Goal: Information Seeking & Learning: Learn about a topic

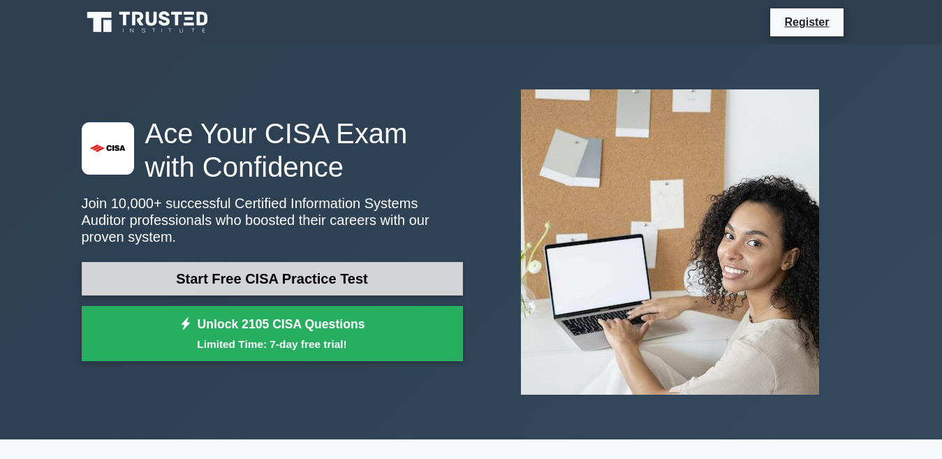
click at [292, 264] on link "Start Free CISA Practice Test" at bounding box center [272, 279] width 381 height 34
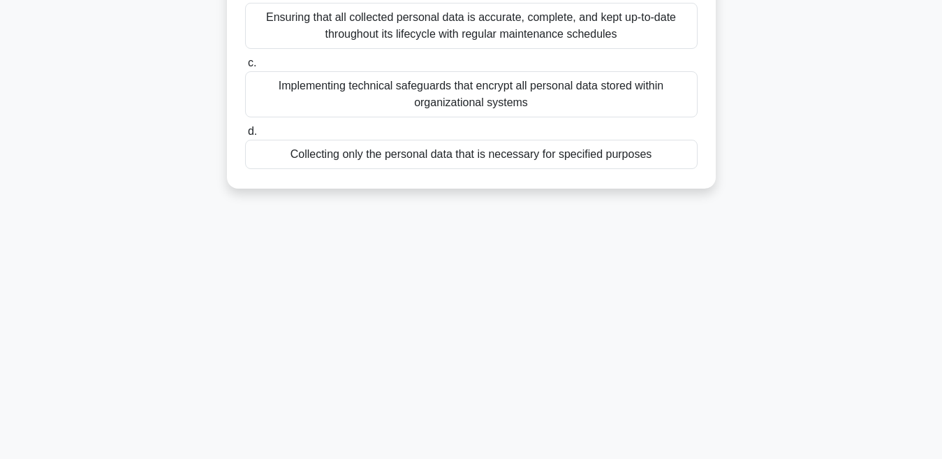
scroll to position [295, 0]
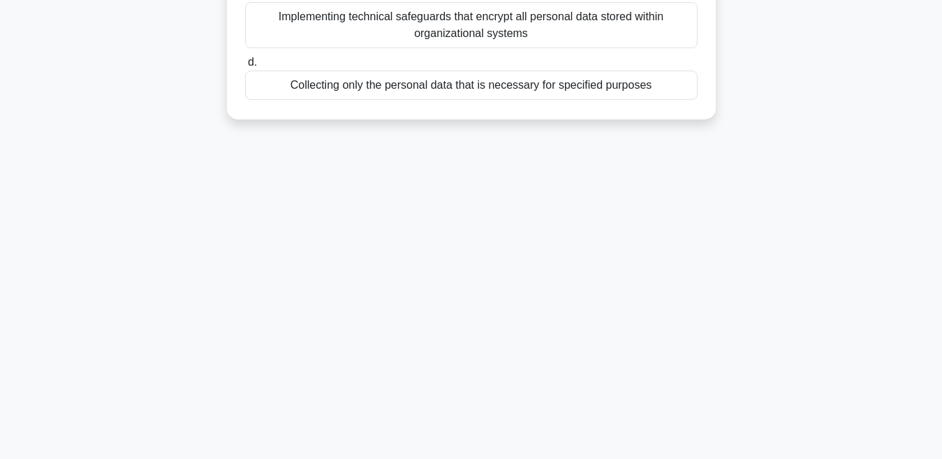
click at [436, 159] on div "9:50 Stop CISA Beginner 1/10 Which of the following best represents the concept…" at bounding box center [471, 104] width 796 height 698
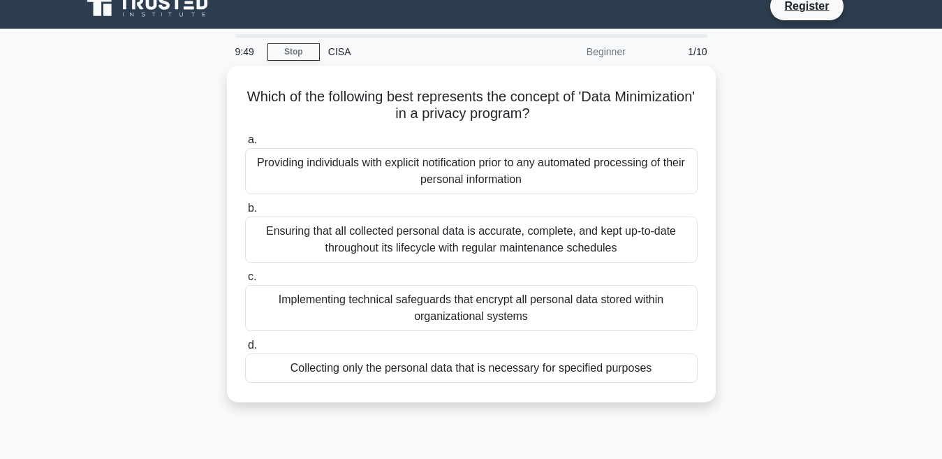
scroll to position [0, 0]
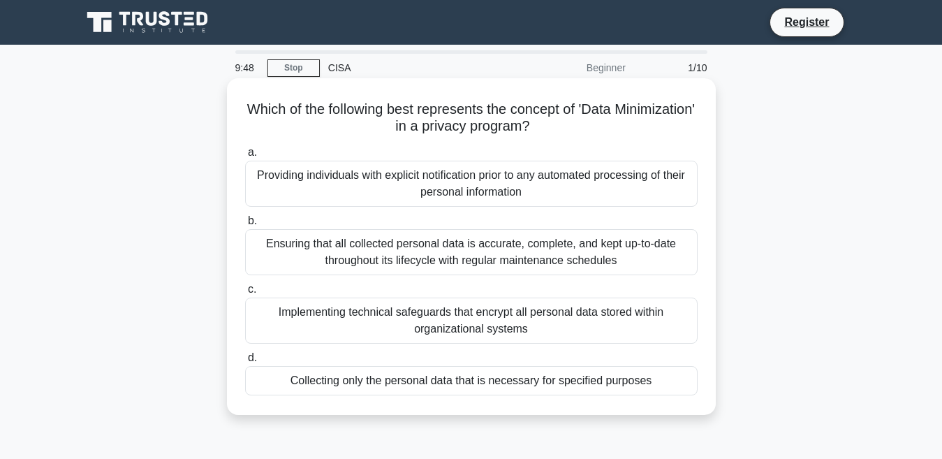
click at [383, 179] on div "Providing individuals with explicit notification prior to any automated process…" at bounding box center [471, 184] width 452 height 46
click at [245, 157] on input "a. Providing individuals with explicit notification prior to any automated proc…" at bounding box center [245, 152] width 0 height 9
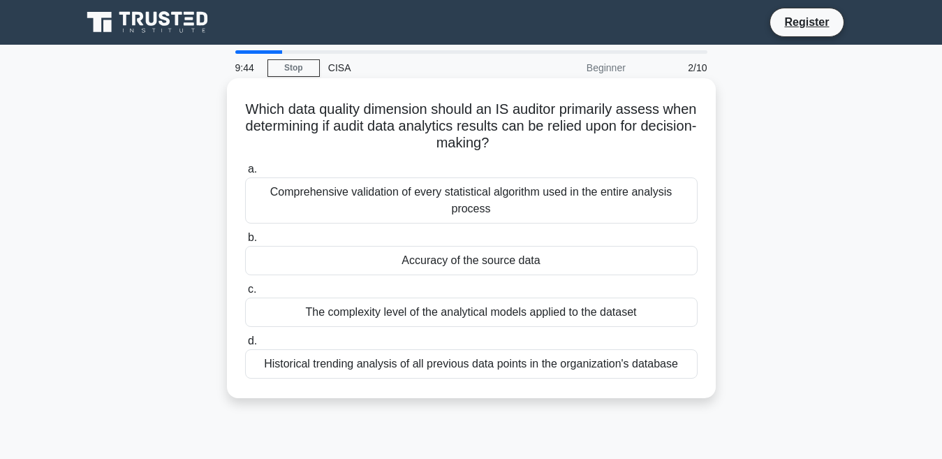
click at [399, 185] on div "Comprehensive validation of every statistical algorithm used in the entire anal…" at bounding box center [471, 200] width 452 height 46
click at [245, 174] on input "a. Comprehensive validation of every statistical algorithm used in the entire a…" at bounding box center [245, 169] width 0 height 9
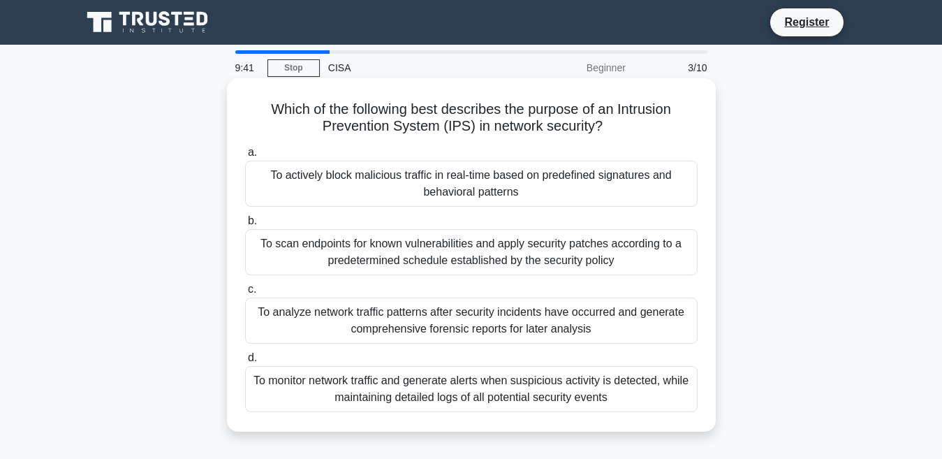
click at [475, 257] on div "To scan endpoints for known vulnerabilities and apply security patches accordin…" at bounding box center [471, 252] width 452 height 46
click at [245, 225] on input "b. To scan endpoints for known vulnerabilities and apply security patches accor…" at bounding box center [245, 220] width 0 height 9
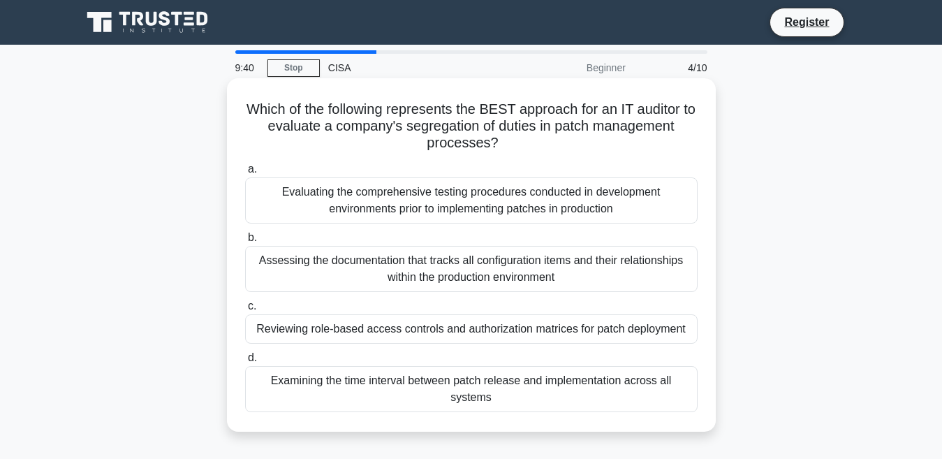
click at [495, 304] on label "c. Reviewing role-based access controls and authorization matrices for patch de…" at bounding box center [471, 320] width 452 height 46
click at [245, 304] on input "c. Reviewing role-based access controls and authorization matrices for patch de…" at bounding box center [245, 306] width 0 height 9
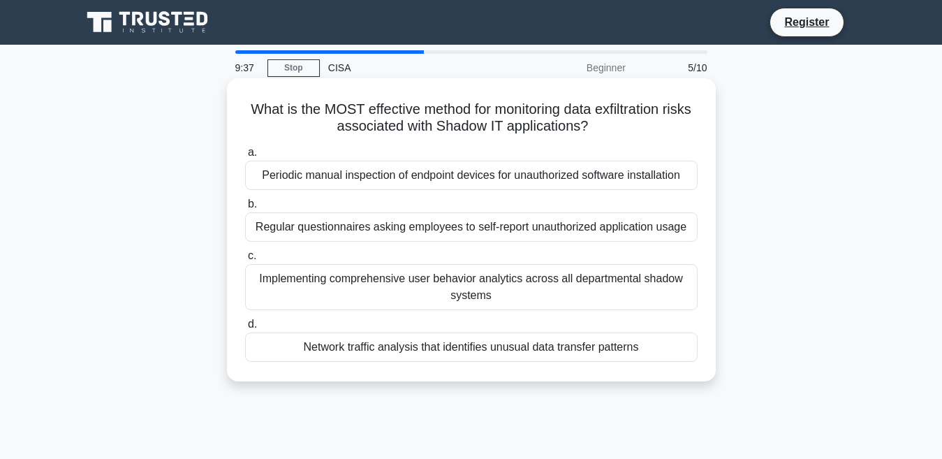
click at [494, 333] on label "d. Network traffic analysis that identifies unusual data transfer patterns" at bounding box center [471, 339] width 452 height 46
click at [494, 339] on div "Network traffic analysis that identifies unusual data transfer patterns" at bounding box center [471, 346] width 452 height 29
click at [245, 329] on input "d. Network traffic analysis that identifies unusual data transfer patterns" at bounding box center [245, 324] width 0 height 9
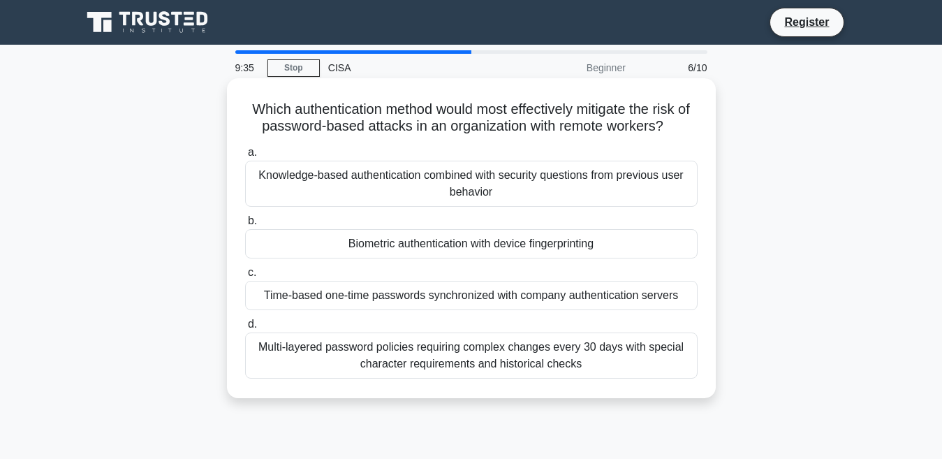
click at [516, 185] on div "Knowledge-based authentication combined with security questions from previous u…" at bounding box center [471, 184] width 452 height 46
click at [245, 157] on input "a. Knowledge-based authentication combined with security questions from previou…" at bounding box center [245, 152] width 0 height 9
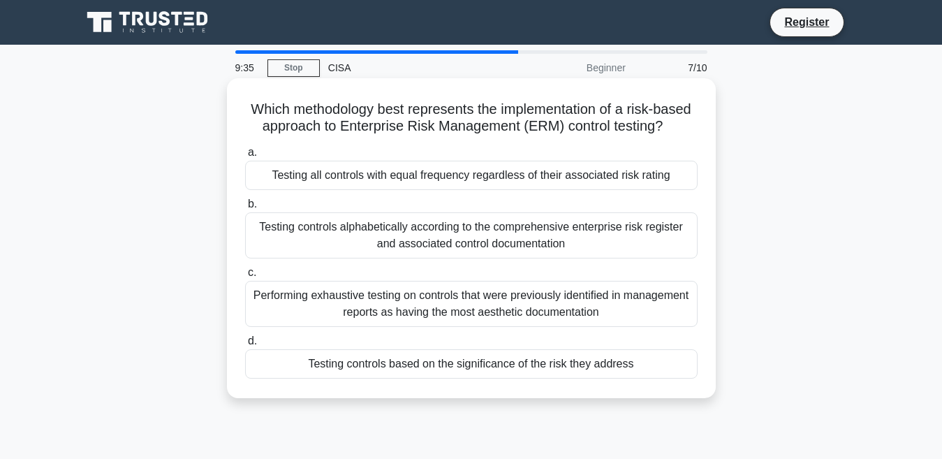
click at [531, 236] on div "Testing controls alphabetically according to the comprehensive enterprise risk …" at bounding box center [471, 235] width 452 height 46
click at [245, 209] on input "b. Testing controls alphabetically according to the comprehensive enterprise ri…" at bounding box center [245, 204] width 0 height 9
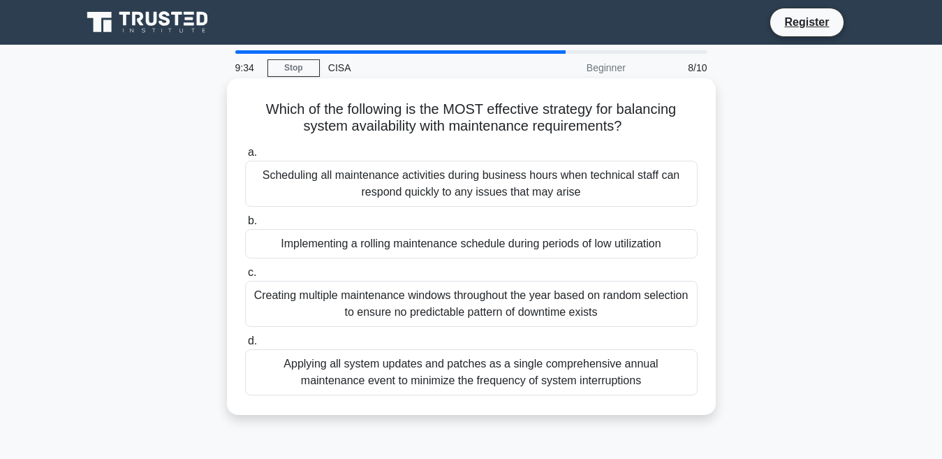
click at [454, 288] on div "Creating multiple maintenance windows throughout the year based on random selec…" at bounding box center [471, 304] width 452 height 46
click at [245, 277] on input "c. Creating multiple maintenance windows throughout the year based on random se…" at bounding box center [245, 272] width 0 height 9
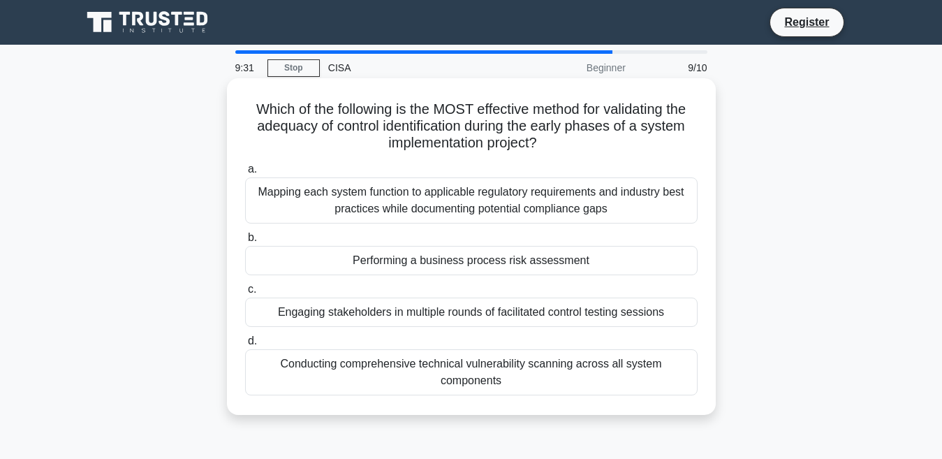
click at [535, 306] on div "Engaging stakeholders in multiple rounds of facilitated control testing sessions" at bounding box center [471, 311] width 452 height 29
click at [245, 294] on input "c. Engaging stakeholders in multiple rounds of facilitated control testing sess…" at bounding box center [245, 289] width 0 height 9
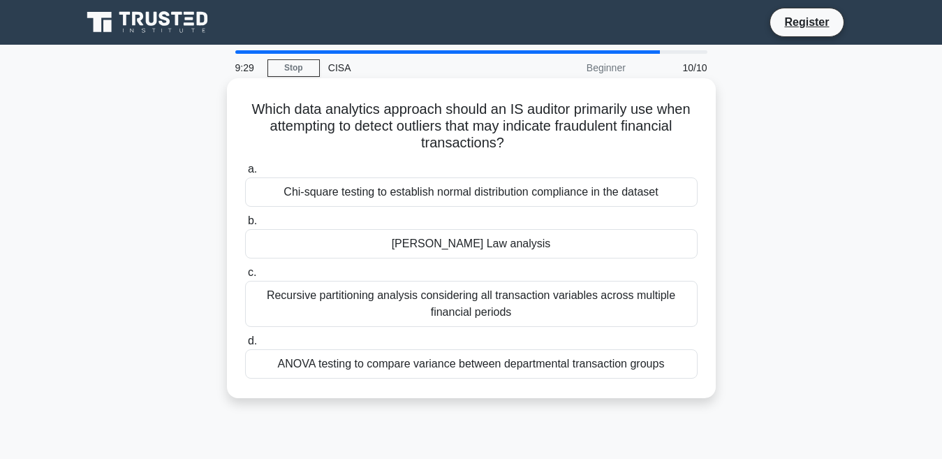
click at [441, 244] on div "Benford's Law analysis" at bounding box center [471, 243] width 452 height 29
click at [245, 225] on input "b. Benford's Law analysis" at bounding box center [245, 220] width 0 height 9
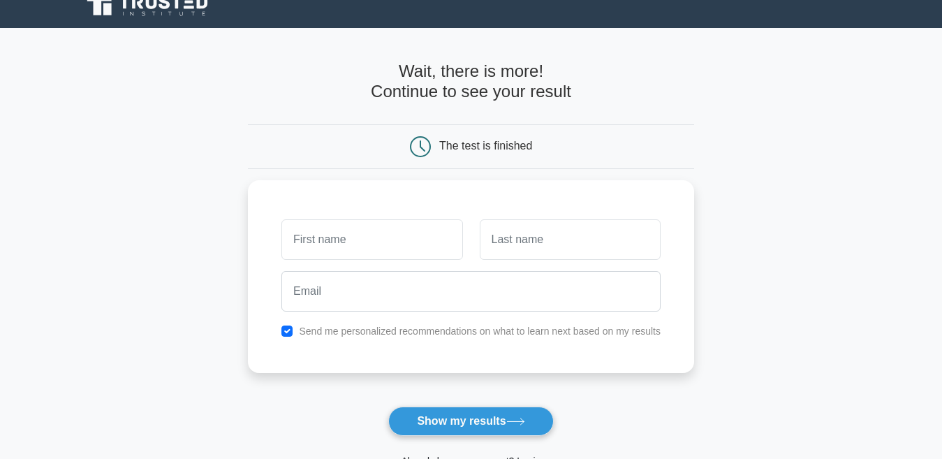
scroll to position [70, 0]
